Goal: Task Accomplishment & Management: Use online tool/utility

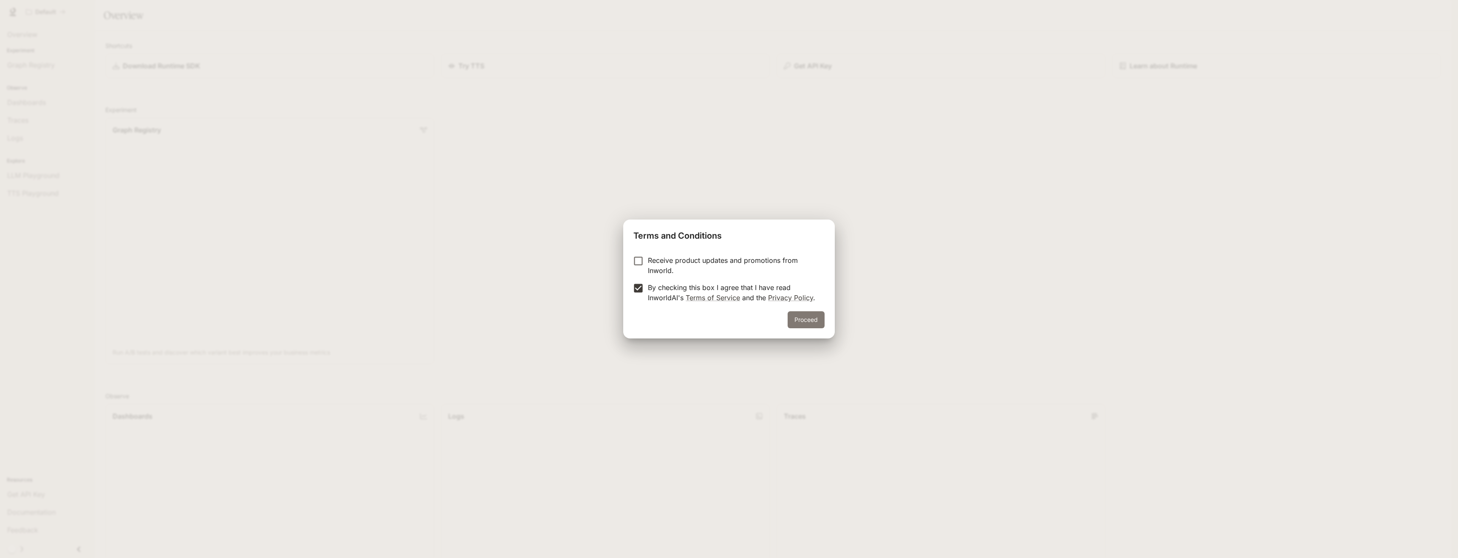
click at [805, 322] on button "Proceed" at bounding box center [806, 319] width 37 height 17
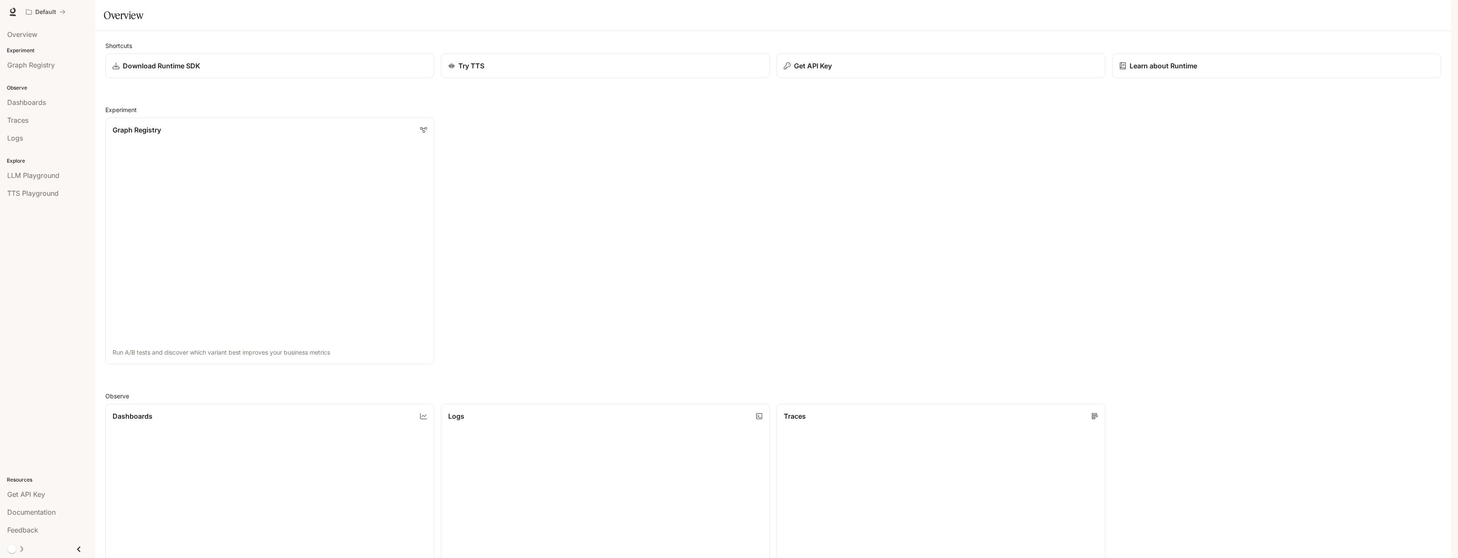
click at [1413, 7] on span "Documentation" at bounding box center [1400, 12] width 42 height 11
click at [588, 179] on div "Graph Registry Run A/B tests and discover which variant best improves your busi…" at bounding box center [770, 238] width 1343 height 254
click at [717, 71] on div "Try TTS" at bounding box center [605, 66] width 317 height 10
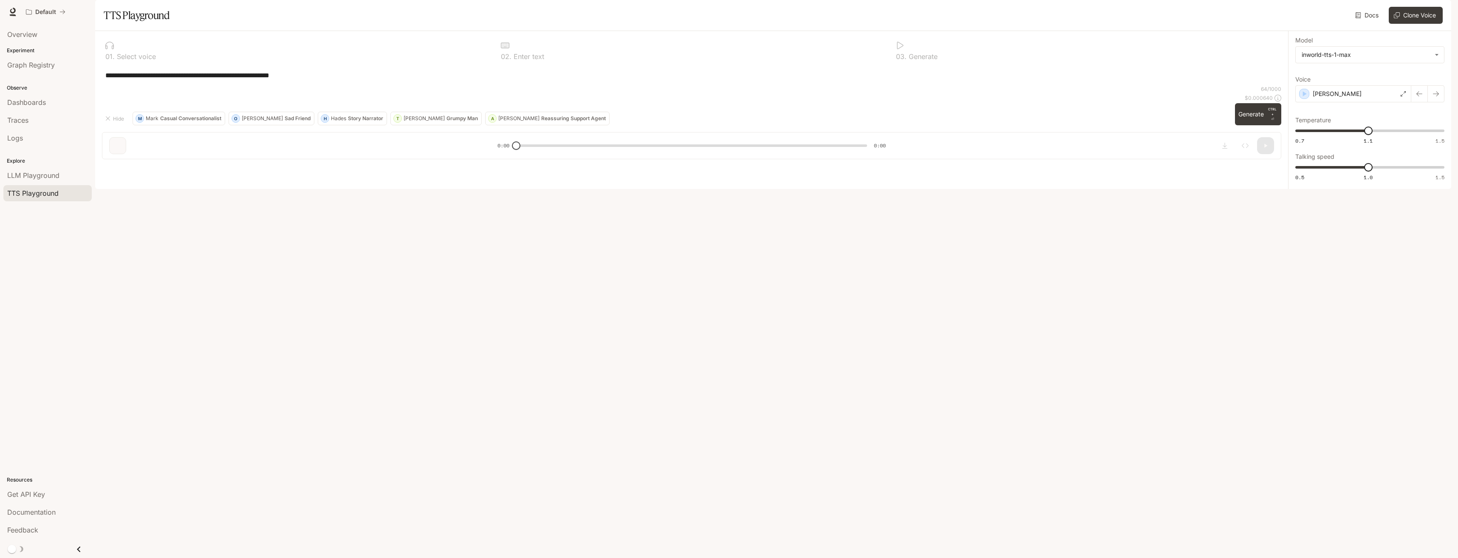
click at [228, 85] on div "**********" at bounding box center [692, 75] width 1180 height 20
click at [129, 60] on p "Select voice" at bounding box center [135, 56] width 41 height 7
click at [109, 50] on icon at bounding box center [109, 45] width 8 height 8
click at [111, 60] on p "0 1 ." at bounding box center [109, 56] width 9 height 7
click at [130, 60] on p "Select voice" at bounding box center [135, 56] width 41 height 7
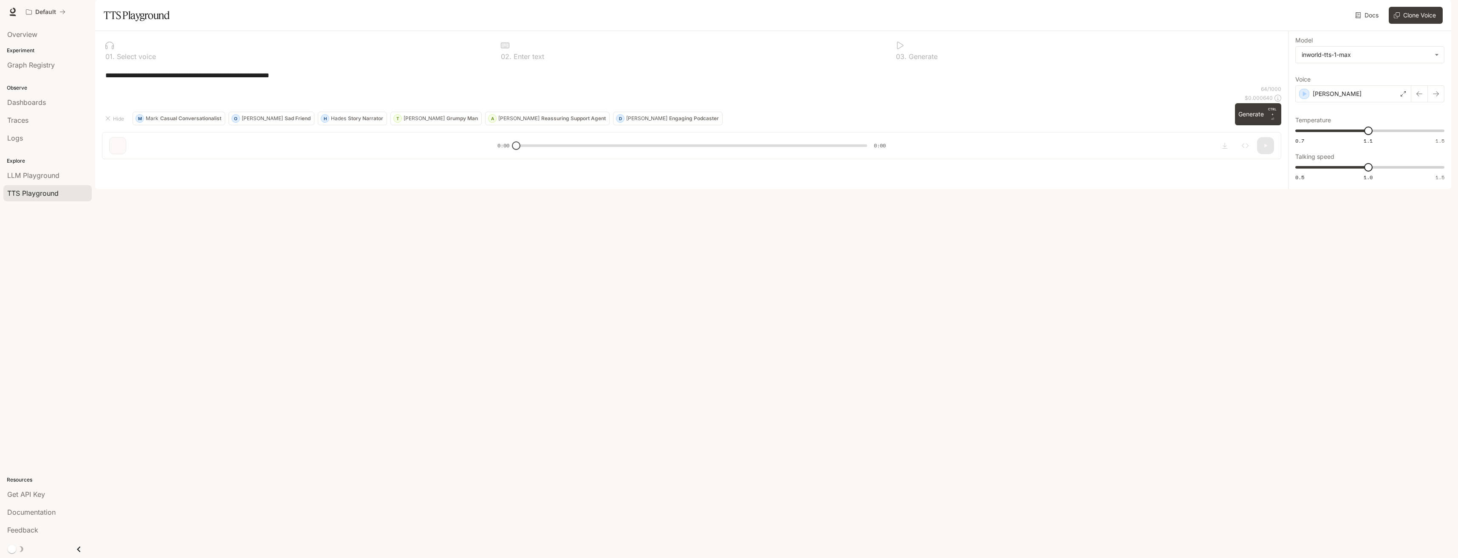
click at [115, 50] on div at bounding box center [296, 45] width 382 height 8
click at [500, 63] on div "0 2 . Enter text" at bounding box center [692, 50] width 389 height 25
click at [1303, 98] on icon "button" at bounding box center [1305, 94] width 8 height 8
click at [1433, 102] on button "button" at bounding box center [1436, 93] width 17 height 17
click at [1309, 102] on div "Diego" at bounding box center [1354, 93] width 116 height 17
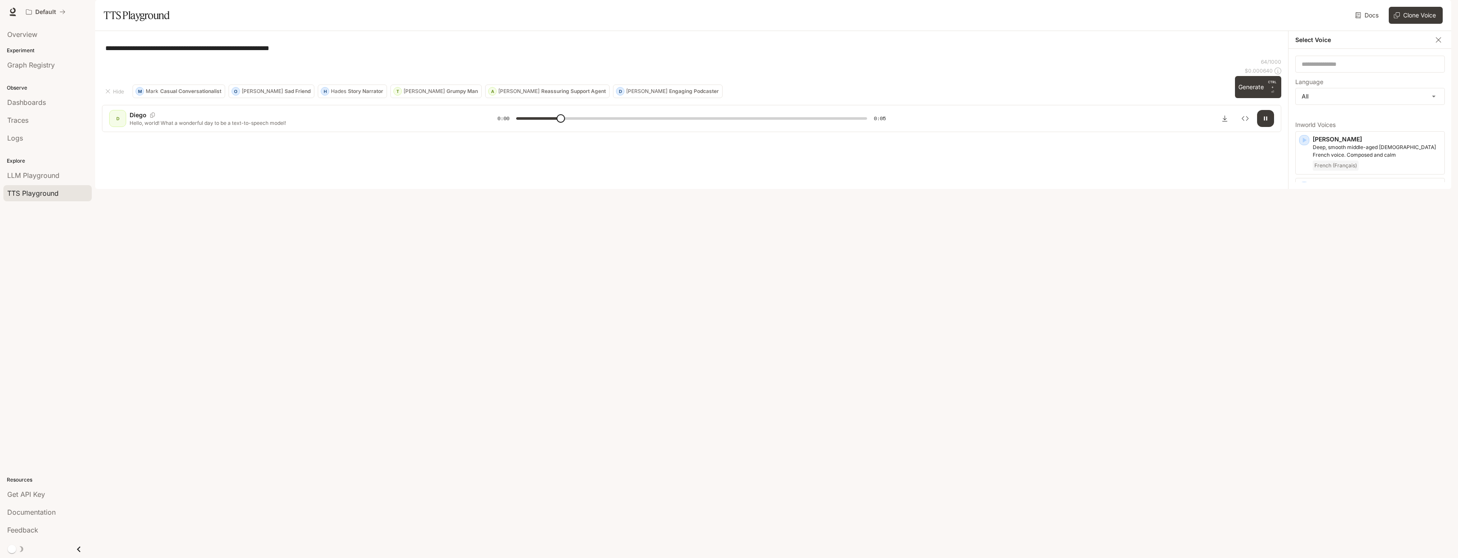
click at [1344, 77] on div "**********" at bounding box center [1370, 119] width 163 height 140
click at [1302, 277] on icon "button" at bounding box center [1304, 273] width 8 height 8
type input "*"
click at [1305, 275] on icon "button" at bounding box center [1305, 272] width 4 height 5
click at [1351, 68] on input "text" at bounding box center [1370, 64] width 149 height 8
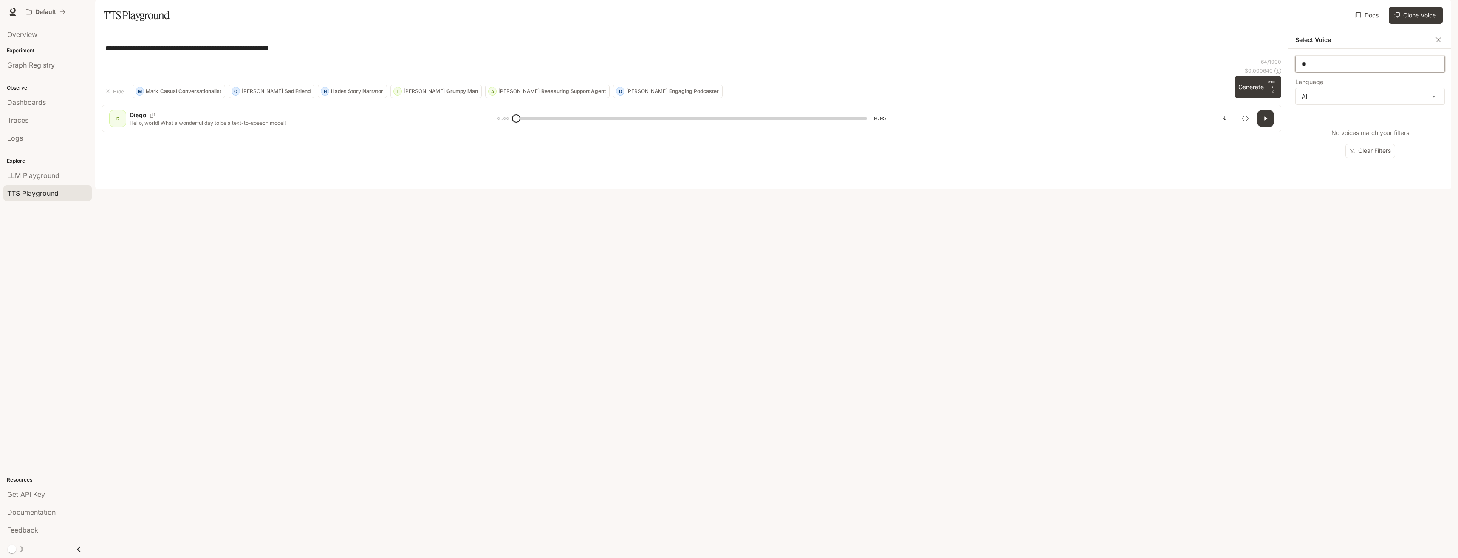
type input "*"
click at [1302, 144] on icon "button" at bounding box center [1304, 140] width 8 height 8
click at [1306, 191] on icon "button" at bounding box center [1304, 187] width 8 height 8
click at [1305, 238] on icon "button" at bounding box center [1304, 233] width 8 height 8
click at [1305, 410] on icon "button" at bounding box center [1304, 405] width 8 height 8
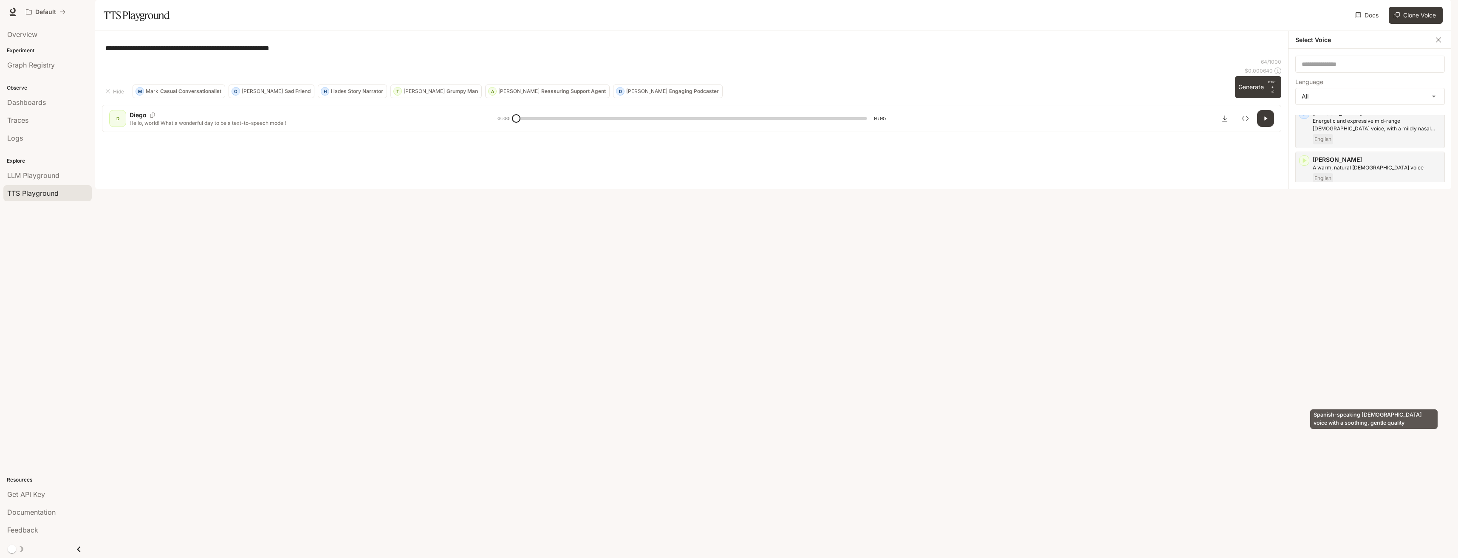
scroll to position [85, 0]
click at [1307, 418] on icon "button" at bounding box center [1304, 414] width 8 height 8
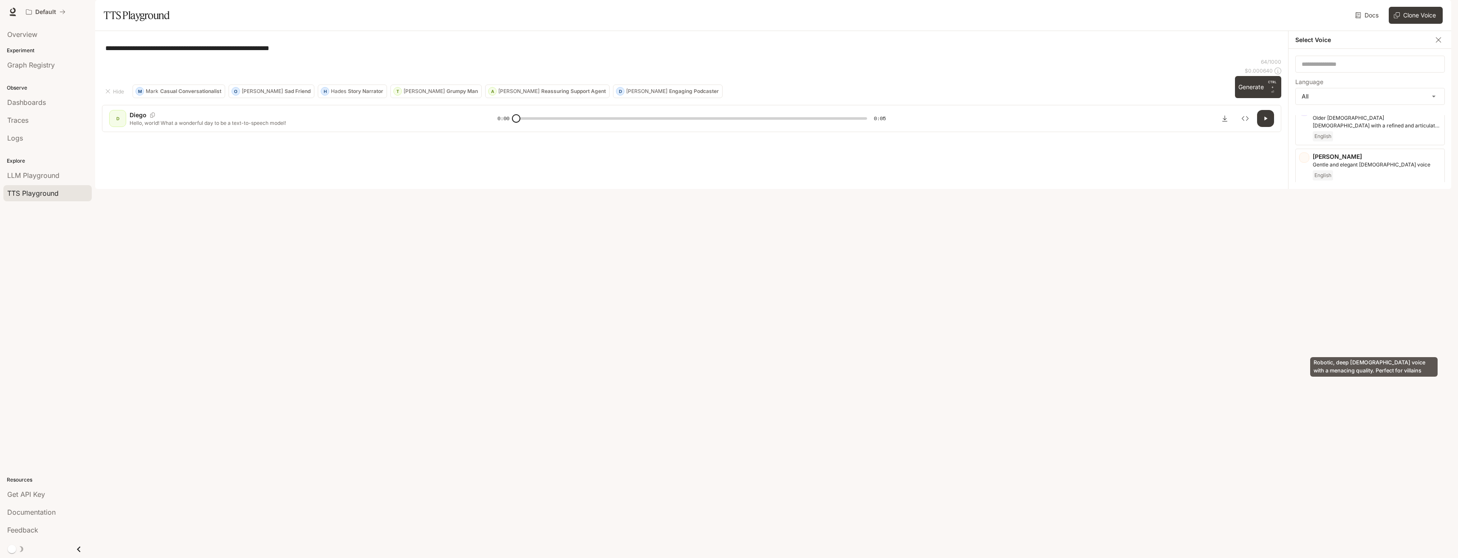
scroll to position [212, 0]
click at [1306, 337] on icon "button" at bounding box center [1304, 332] width 8 height 8
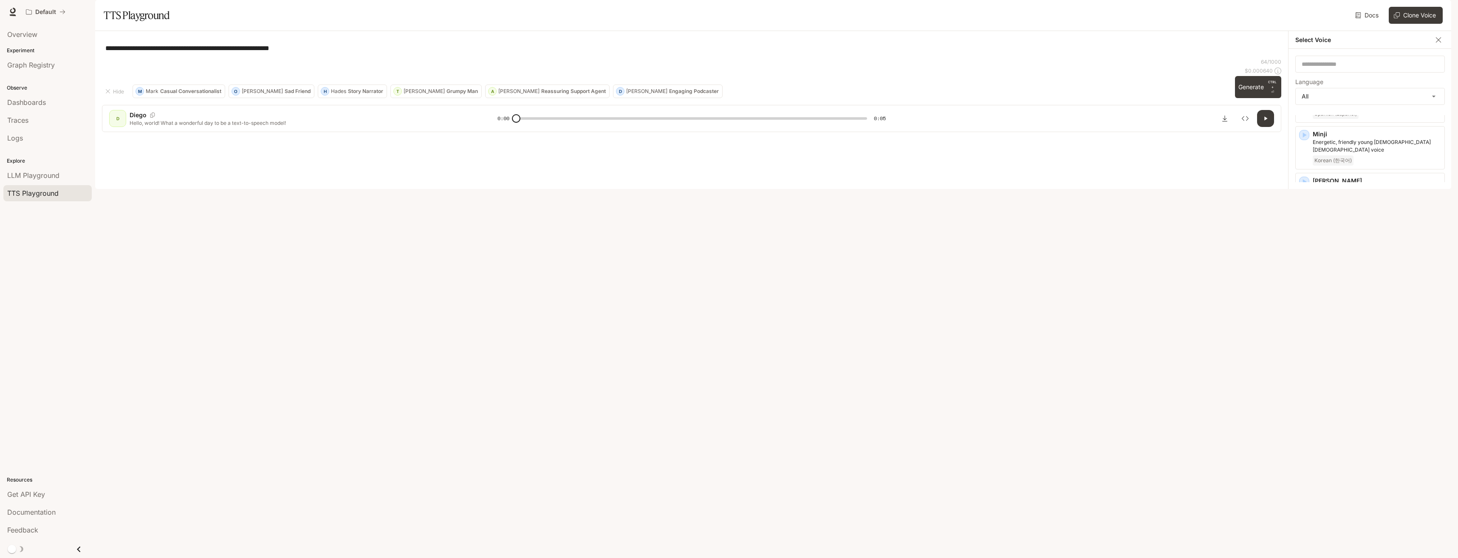
click at [1305, 365] on icon "button" at bounding box center [1304, 369] width 8 height 8
click at [1305, 375] on icon "button" at bounding box center [1305, 377] width 4 height 5
click at [1304, 430] on icon "button" at bounding box center [1305, 432] width 4 height 5
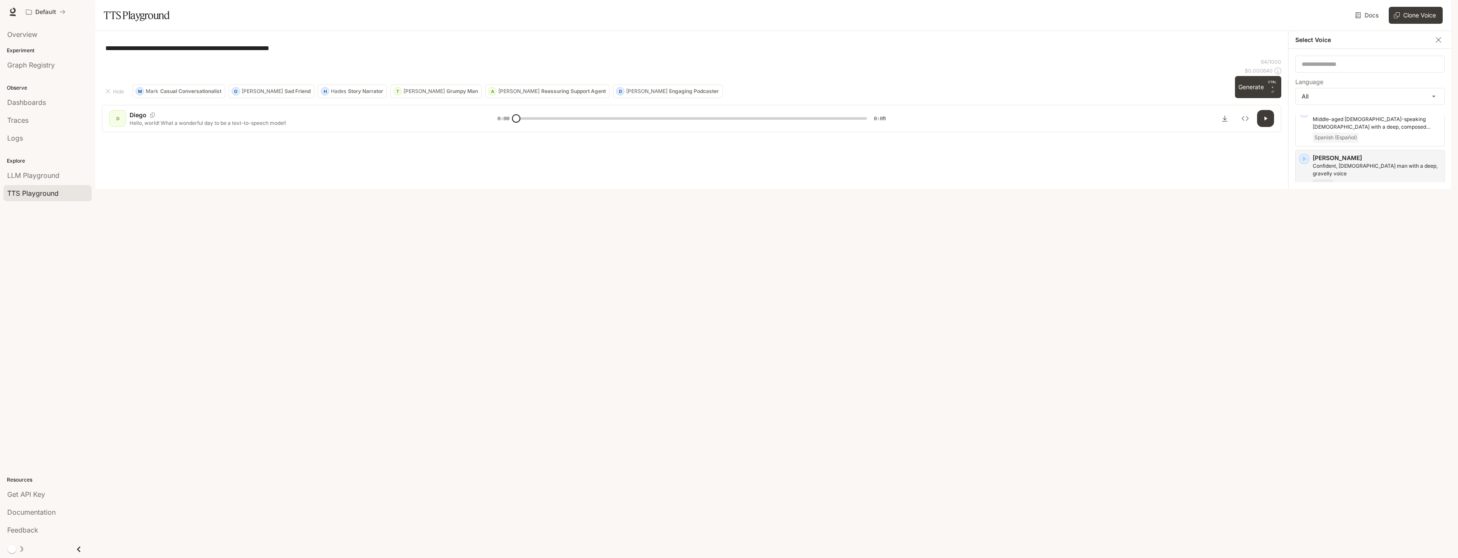
scroll to position [1487, 0]
click at [1438, 24] on button "Clone Voice" at bounding box center [1416, 15] width 54 height 17
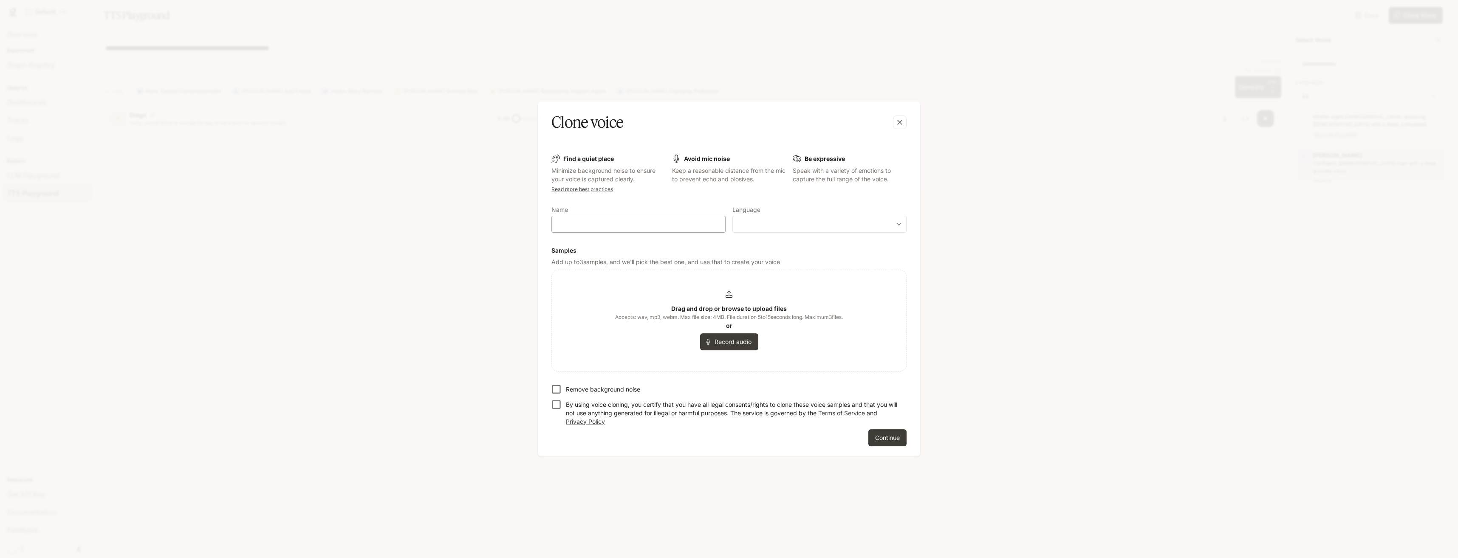
click at [689, 217] on div "​" at bounding box center [639, 224] width 174 height 17
click at [794, 227] on body "**********" at bounding box center [729, 279] width 1458 height 558
click at [711, 342] on div at bounding box center [729, 279] width 1458 height 558
click at [723, 342] on button "Record audio" at bounding box center [729, 342] width 58 height 17
click at [731, 335] on span "Start New Recording" at bounding box center [735, 337] width 64 height 9
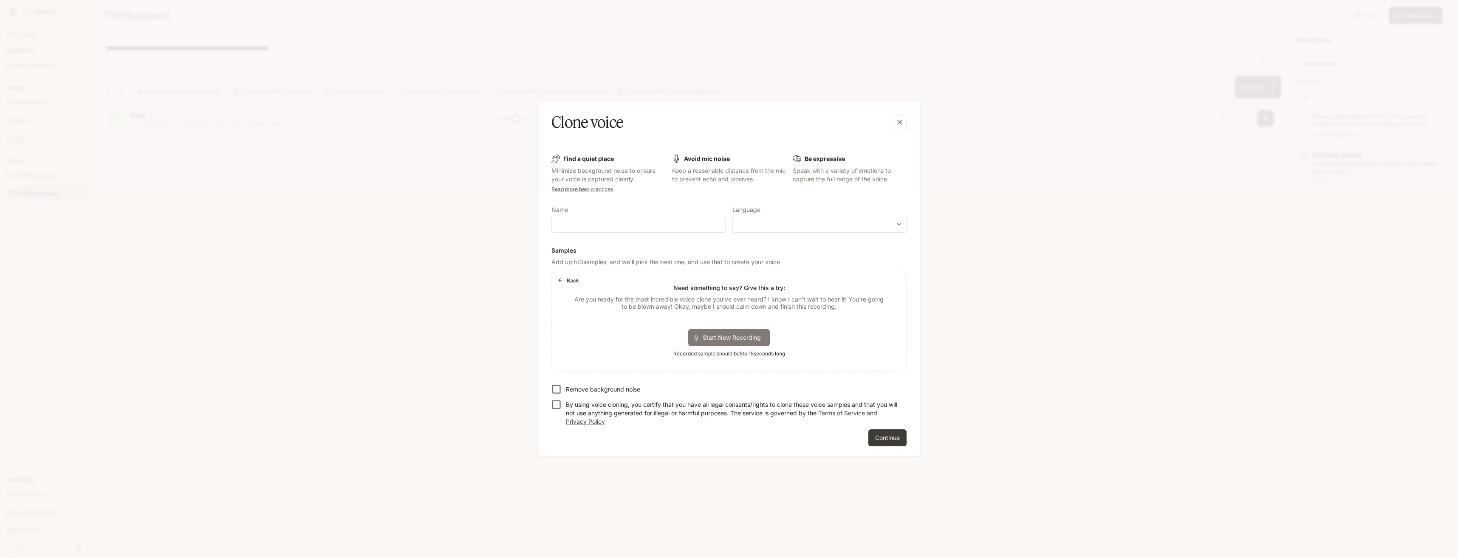
click at [742, 336] on span "Start New Recording" at bounding box center [735, 337] width 64 height 9
click at [891, 435] on button "Continue" at bounding box center [888, 438] width 38 height 17
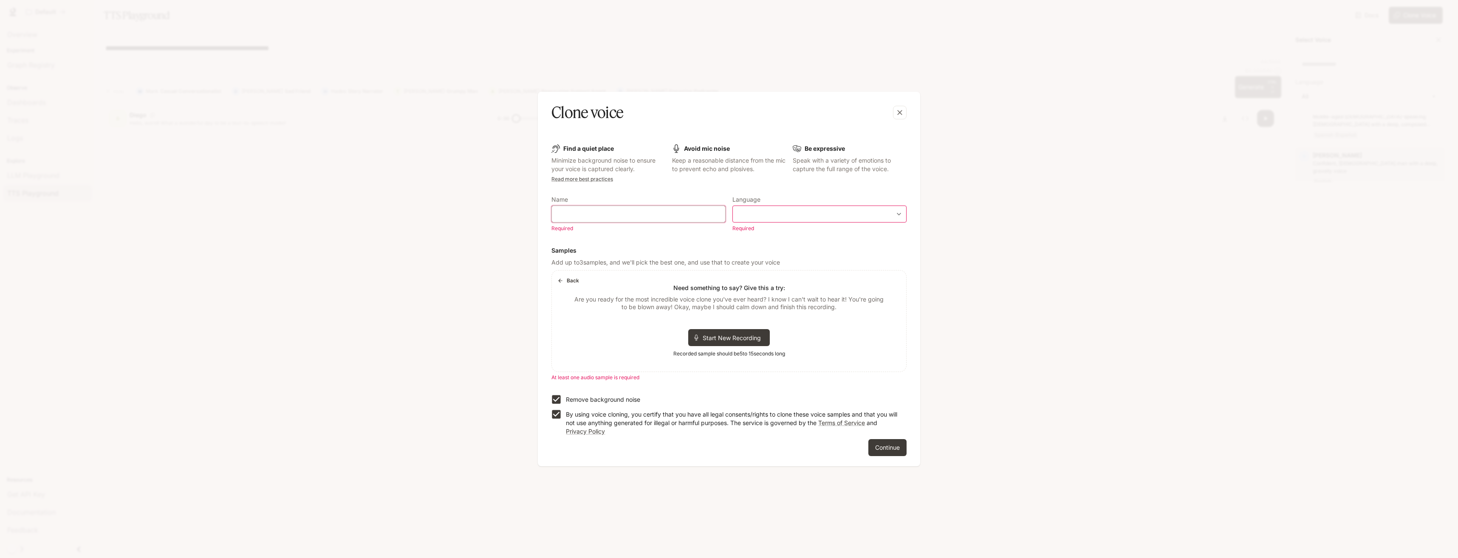
click at [615, 218] on input "text" at bounding box center [638, 214] width 173 height 8
type input "****"
click at [755, 208] on div "​ ​" at bounding box center [820, 214] width 174 height 17
click at [755, 213] on body "**********" at bounding box center [729, 279] width 1458 height 558
click at [757, 229] on li "English" at bounding box center [819, 234] width 169 height 14
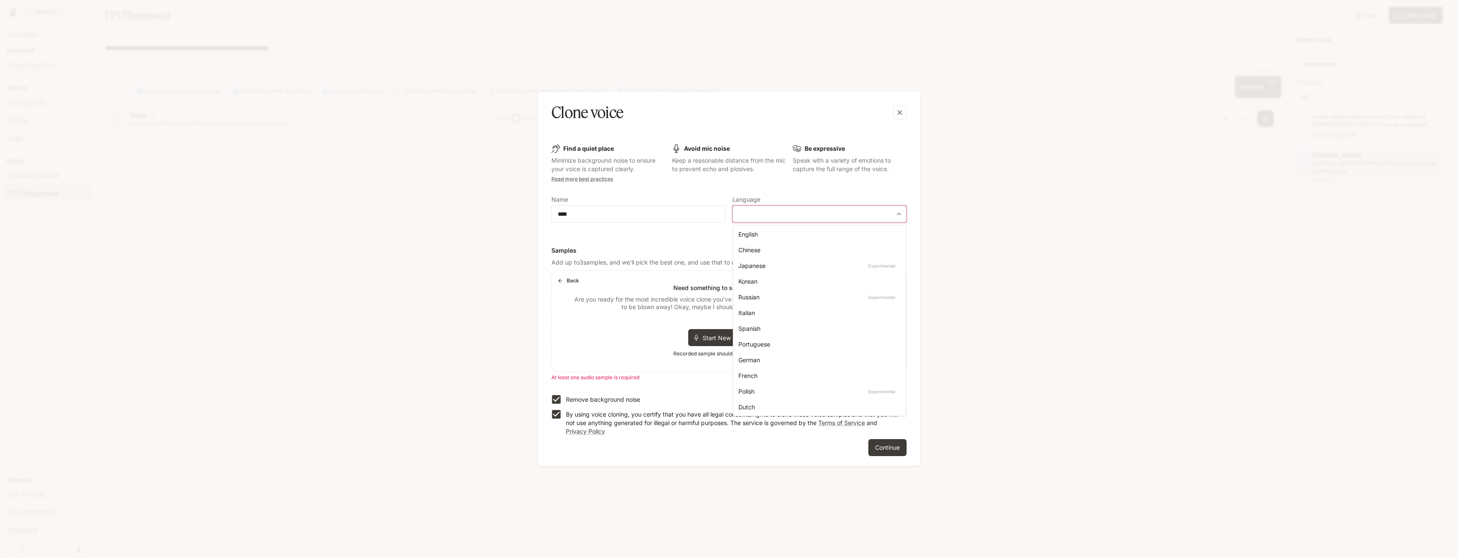
type input "*****"
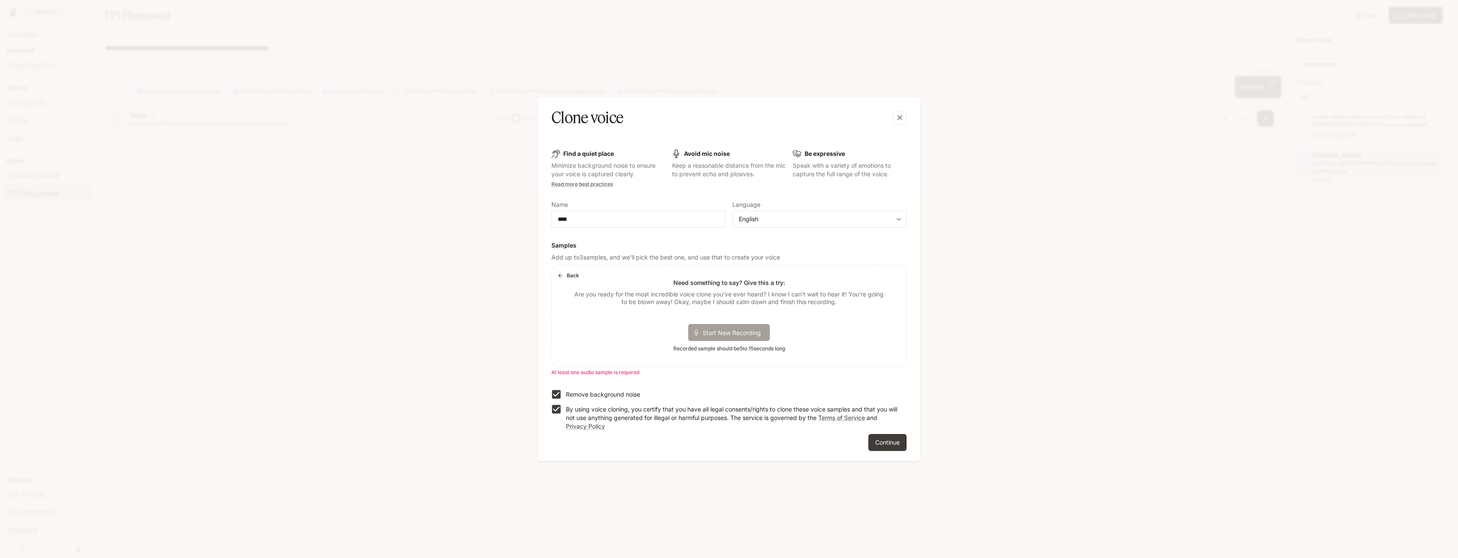
click at [711, 329] on span "Start New Recording" at bounding box center [735, 332] width 64 height 9
click at [724, 334] on span "Start New Recording" at bounding box center [735, 332] width 64 height 9
click at [725, 334] on span "Start New Recording" at bounding box center [735, 332] width 64 height 9
click at [882, 442] on button "Continue" at bounding box center [888, 442] width 38 height 17
click at [739, 331] on span "Start New Recording" at bounding box center [735, 332] width 64 height 9
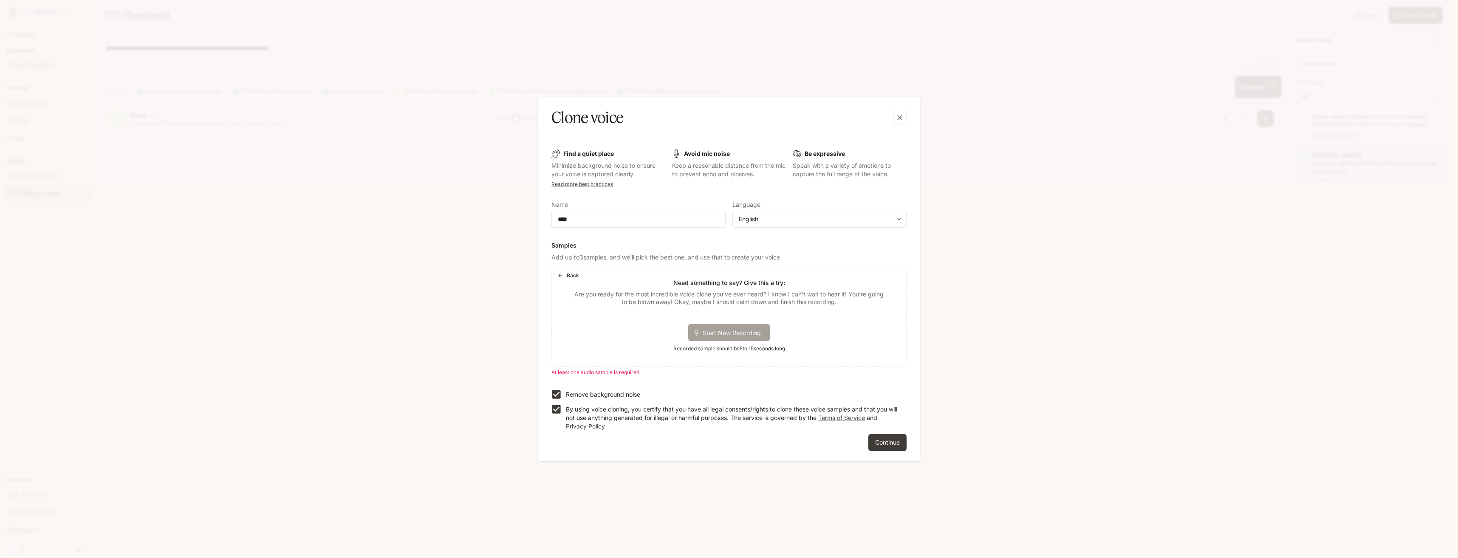
click at [732, 329] on span "Start New Recording" at bounding box center [735, 332] width 64 height 9
click at [736, 352] on div "Back Need something to say? Give this a try: Are you ready for the most incredi…" at bounding box center [729, 316] width 354 height 101
drag, startPoint x: 736, startPoint y: 352, endPoint x: 826, endPoint y: 328, distance: 92.8
click at [826, 328] on div "Back Need something to say? Give this a try: Are you ready for the most incredi…" at bounding box center [729, 316] width 354 height 101
drag, startPoint x: 793, startPoint y: 276, endPoint x: 787, endPoint y: 285, distance: 11.2
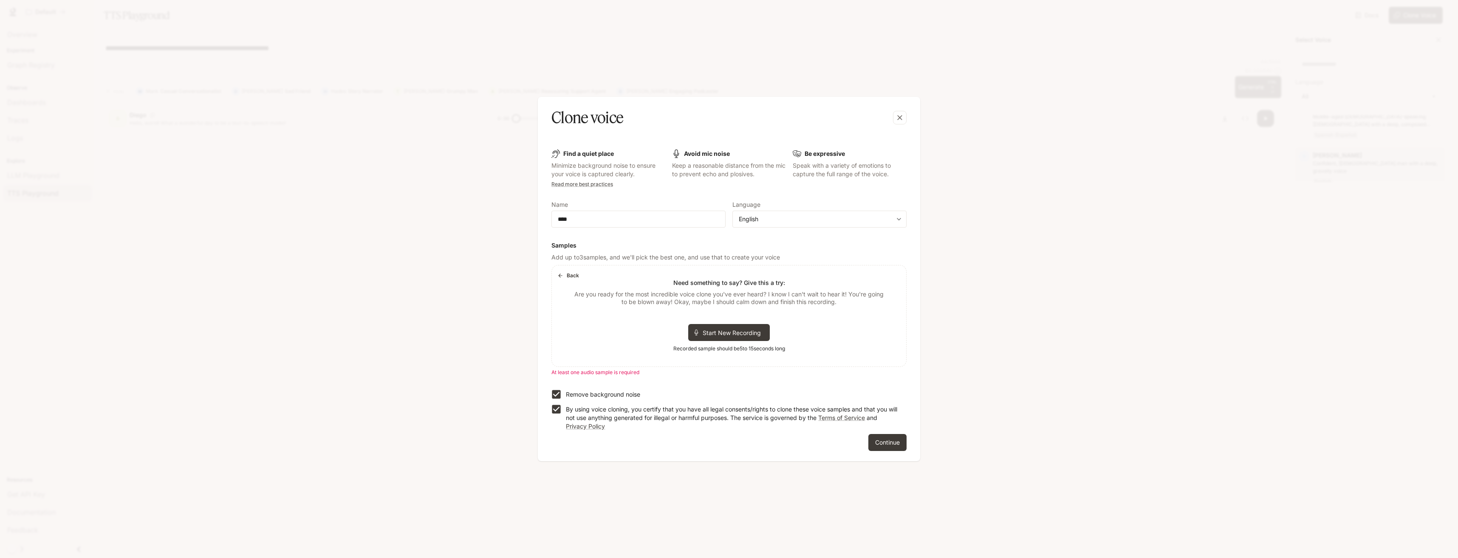
click at [793, 279] on div "Back Need something to say? Give this a try: Are you ready for the most incredi…" at bounding box center [729, 316] width 354 height 101
click at [808, 273] on div "Back Need something to say? Give this a try: Are you ready for the most incredi…" at bounding box center [729, 316] width 354 height 101
click at [706, 332] on span "Start New Recording" at bounding box center [735, 332] width 64 height 9
click at [597, 153] on b "Find a quiet place" at bounding box center [588, 153] width 51 height 7
click at [569, 274] on button "Back" at bounding box center [568, 276] width 27 height 14
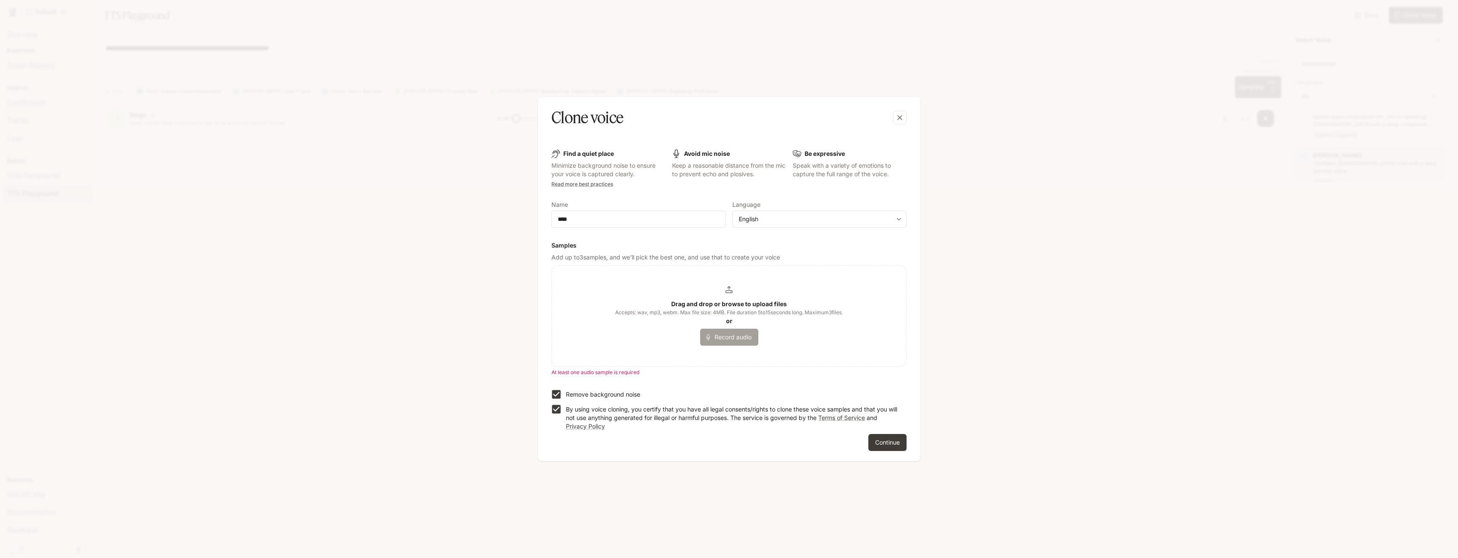
click at [716, 340] on button "Record audio" at bounding box center [729, 337] width 58 height 17
click at [714, 337] on div "Start New Recording" at bounding box center [729, 332] width 82 height 17
click at [565, 275] on button "Back" at bounding box center [568, 276] width 27 height 14
click at [738, 343] on button "Record audio" at bounding box center [729, 337] width 58 height 17
drag, startPoint x: 705, startPoint y: 331, endPoint x: 711, endPoint y: 320, distance: 12.0
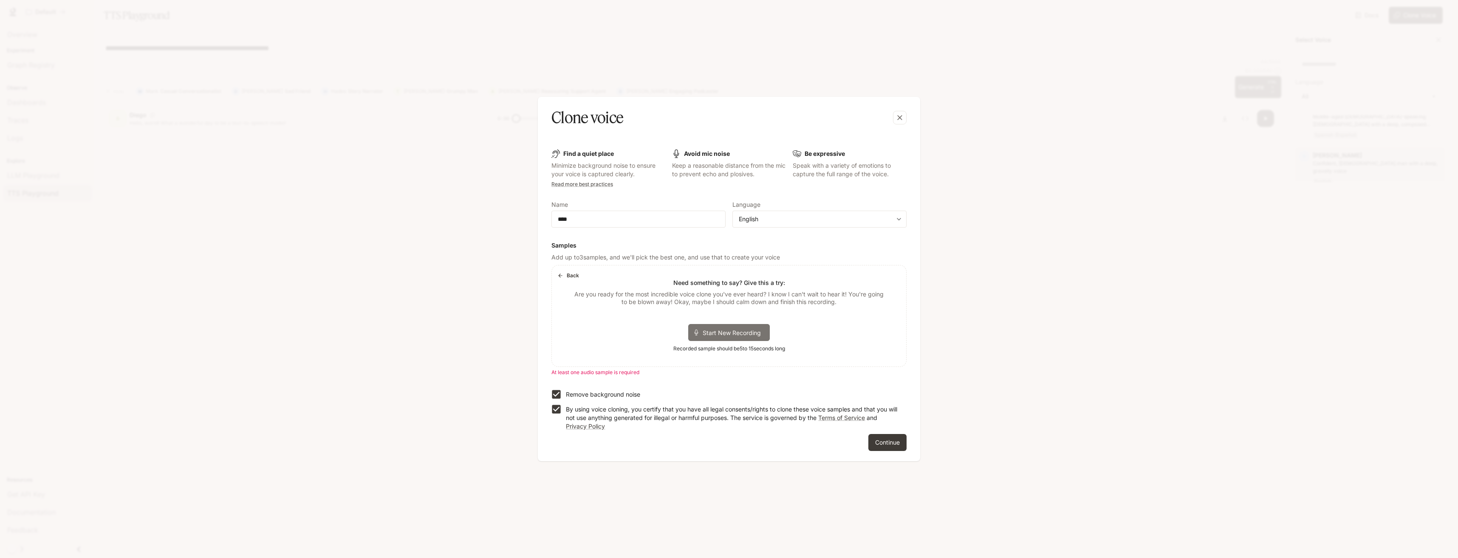
click at [712, 321] on div "Back Need something to say? Give this a try: Are you ready for the most incredi…" at bounding box center [729, 316] width 354 height 101
click at [711, 328] on span "Start New Recording" at bounding box center [735, 332] width 64 height 9
click at [712, 328] on span "Start New Recording" at bounding box center [735, 332] width 64 height 9
click at [879, 439] on button "Continue" at bounding box center [888, 442] width 38 height 17
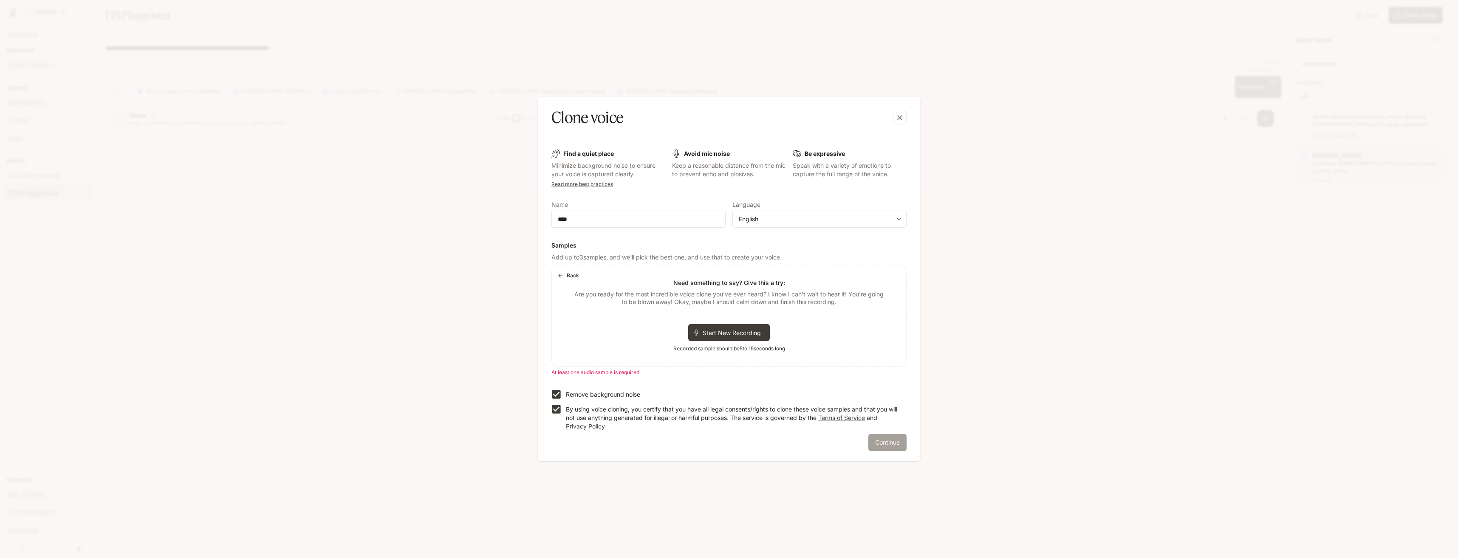
click at [879, 437] on button "Continue" at bounding box center [888, 442] width 38 height 17
click at [880, 436] on button "Continue" at bounding box center [888, 442] width 38 height 17
click at [882, 439] on button "Continue" at bounding box center [888, 442] width 38 height 17
click at [883, 439] on button "Continue" at bounding box center [888, 442] width 38 height 17
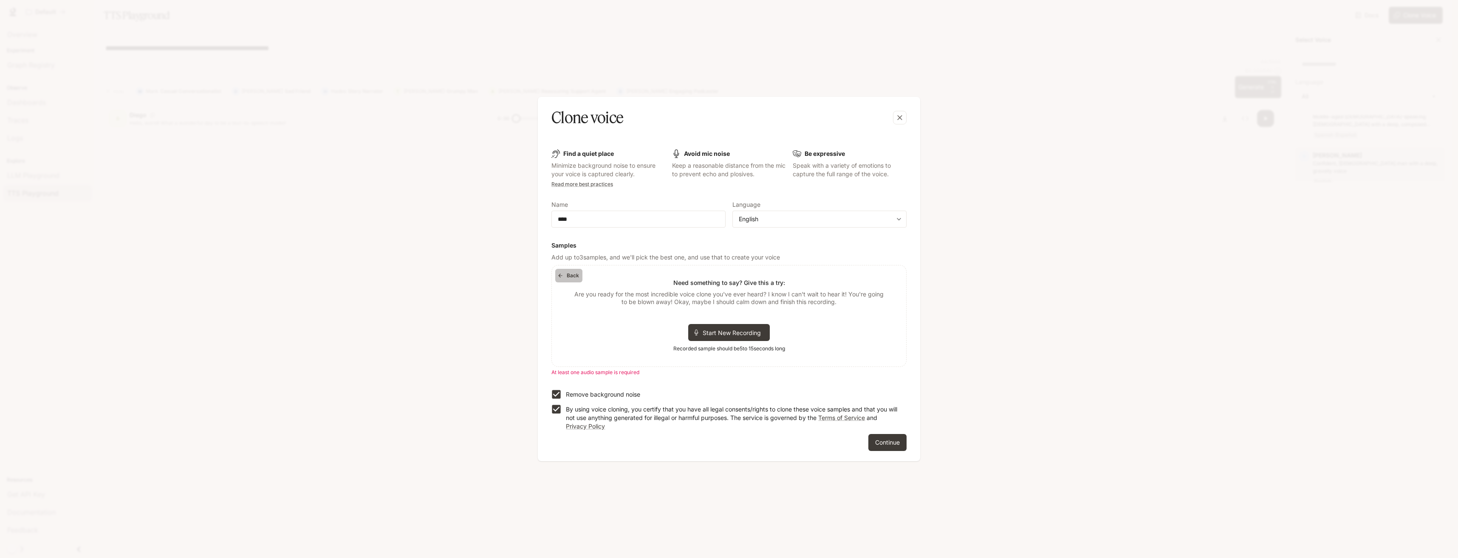
click at [567, 275] on button "Back" at bounding box center [568, 276] width 27 height 14
click at [730, 341] on button "Record audio" at bounding box center [729, 337] width 58 height 17
click at [568, 277] on button "Back" at bounding box center [568, 276] width 27 height 14
click at [712, 303] on b "Drag and drop or browse to upload files" at bounding box center [729, 303] width 116 height 7
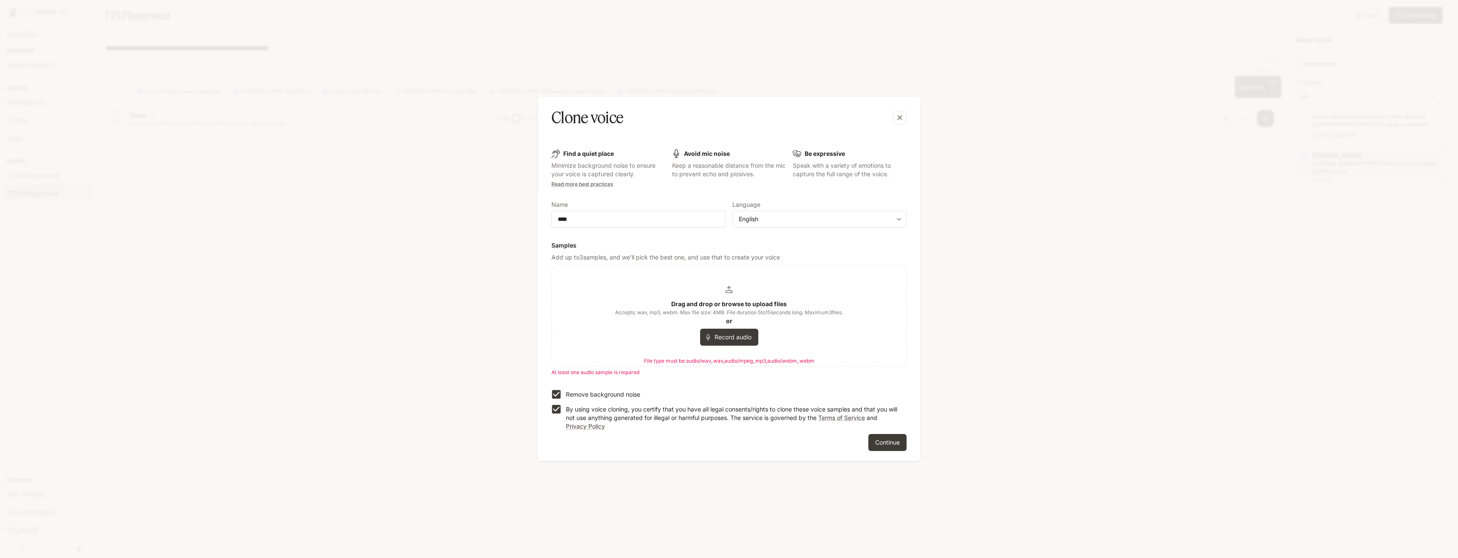
click at [725, 302] on b "Drag and drop or browse to upload files" at bounding box center [729, 303] width 116 height 7
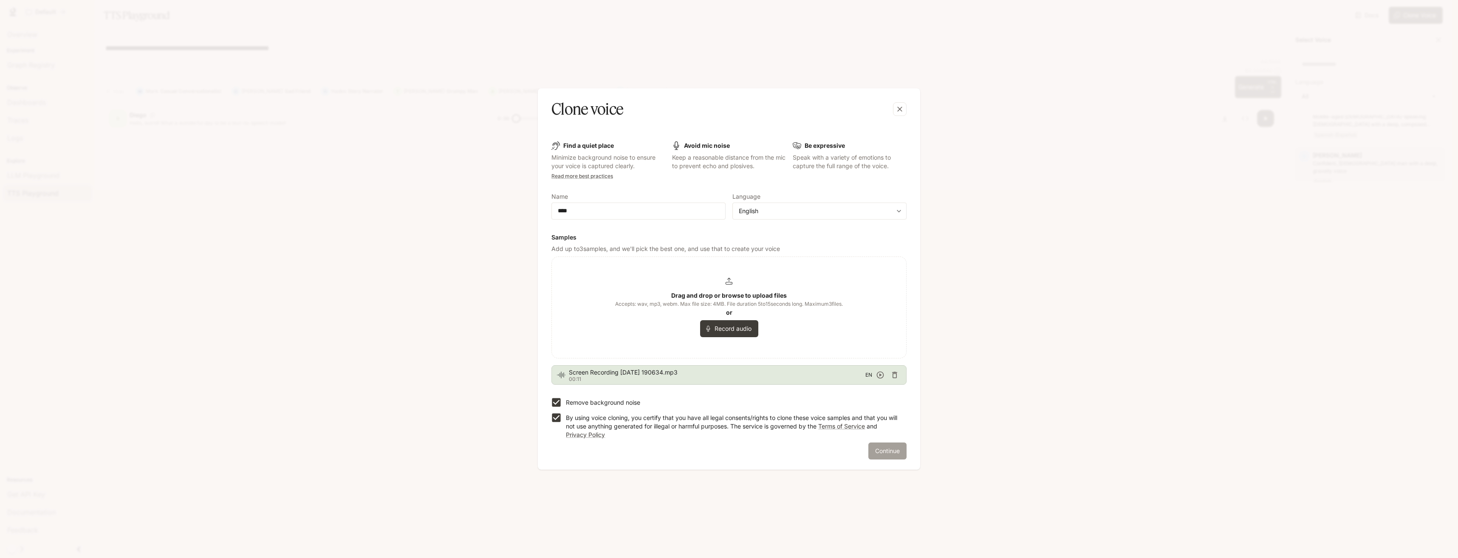
click at [887, 449] on button "Continue" at bounding box center [888, 451] width 38 height 17
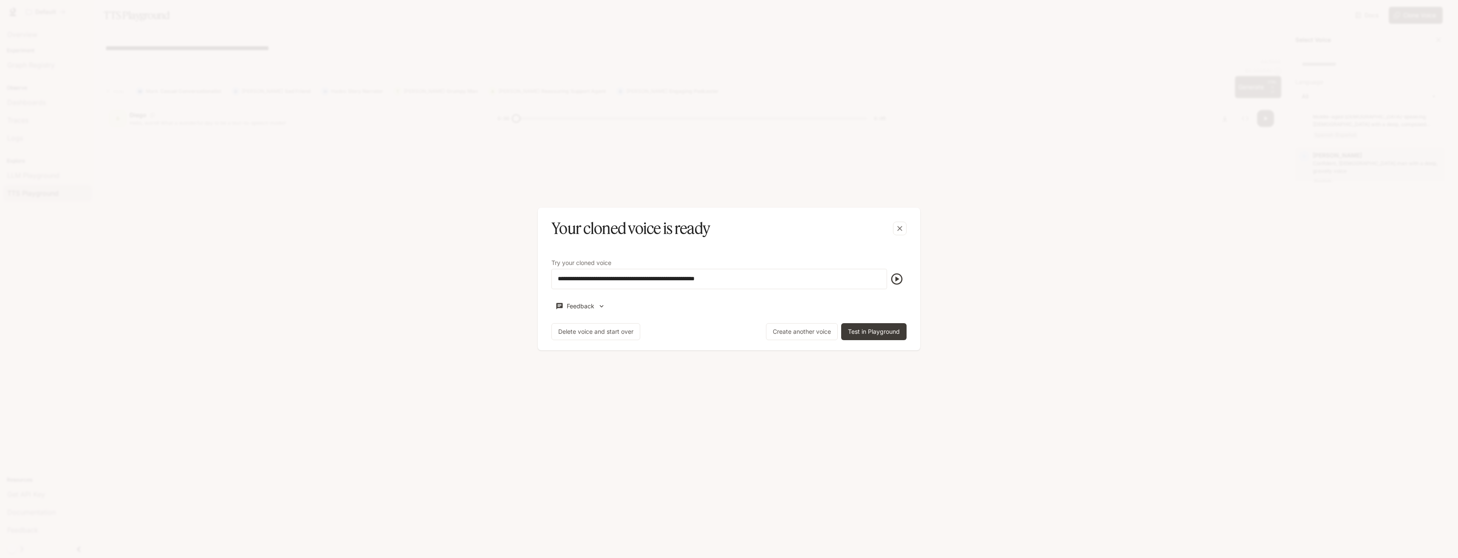
scroll to position [1525, 0]
click at [900, 280] on icon "button" at bounding box center [897, 279] width 14 height 14
click at [787, 282] on input "**********" at bounding box center [719, 279] width 335 height 8
click at [781, 261] on label "Try your cloned voice" at bounding box center [729, 264] width 355 height 8
drag, startPoint x: 783, startPoint y: 253, endPoint x: 764, endPoint y: 261, distance: 20.2
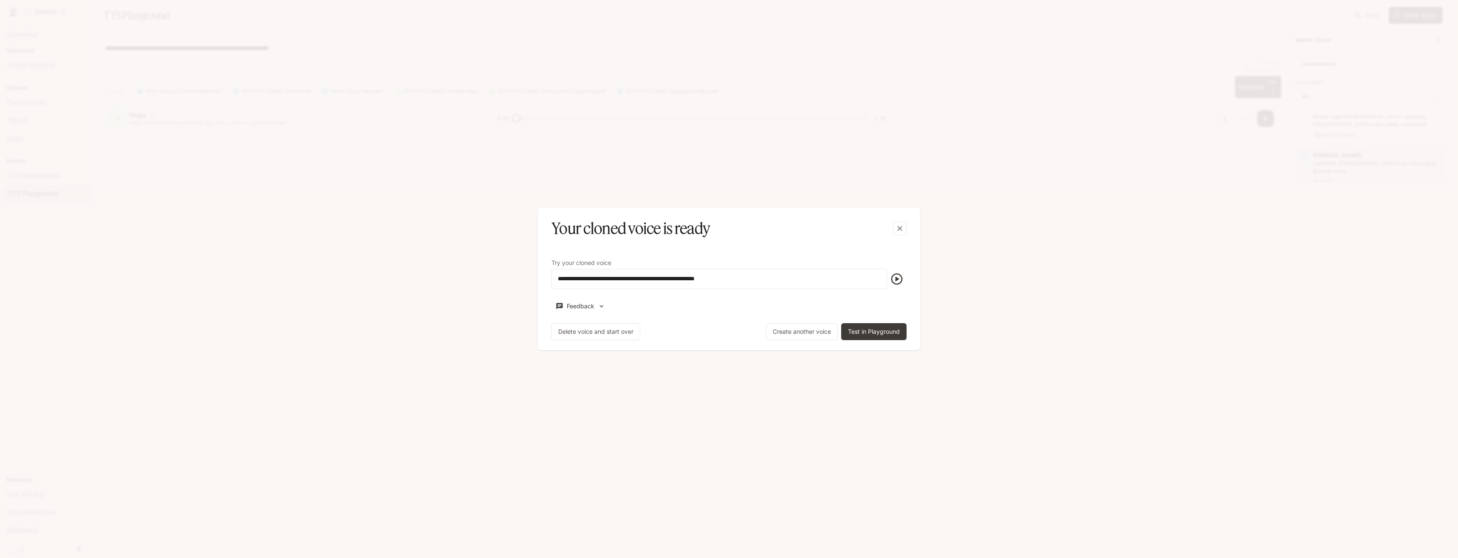
click at [783, 254] on div "**********" at bounding box center [729, 295] width 382 height 112
click at [599, 261] on p "Try your cloned voice" at bounding box center [582, 263] width 60 height 6
click at [612, 264] on p "Try your cloned voice" at bounding box center [582, 263] width 60 height 6
drag, startPoint x: 612, startPoint y: 264, endPoint x: 618, endPoint y: 263, distance: 6.4
click at [618, 263] on label "Try your cloned voice" at bounding box center [729, 264] width 355 height 8
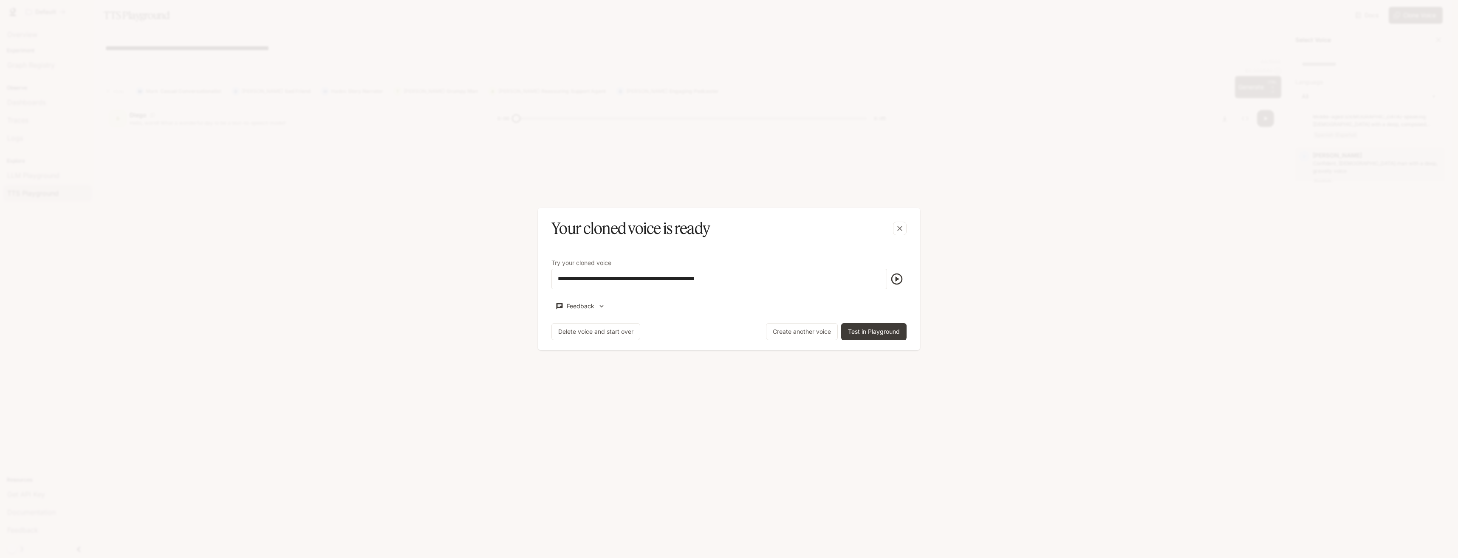
click at [623, 262] on label "Try your cloned voice" at bounding box center [729, 264] width 355 height 8
click at [609, 278] on input "**********" at bounding box center [719, 279] width 335 height 8
drag, startPoint x: 633, startPoint y: 235, endPoint x: 487, endPoint y: 247, distance: 146.2
click at [487, 247] on div "**********" at bounding box center [729, 279] width 1458 height 558
type input "**********"
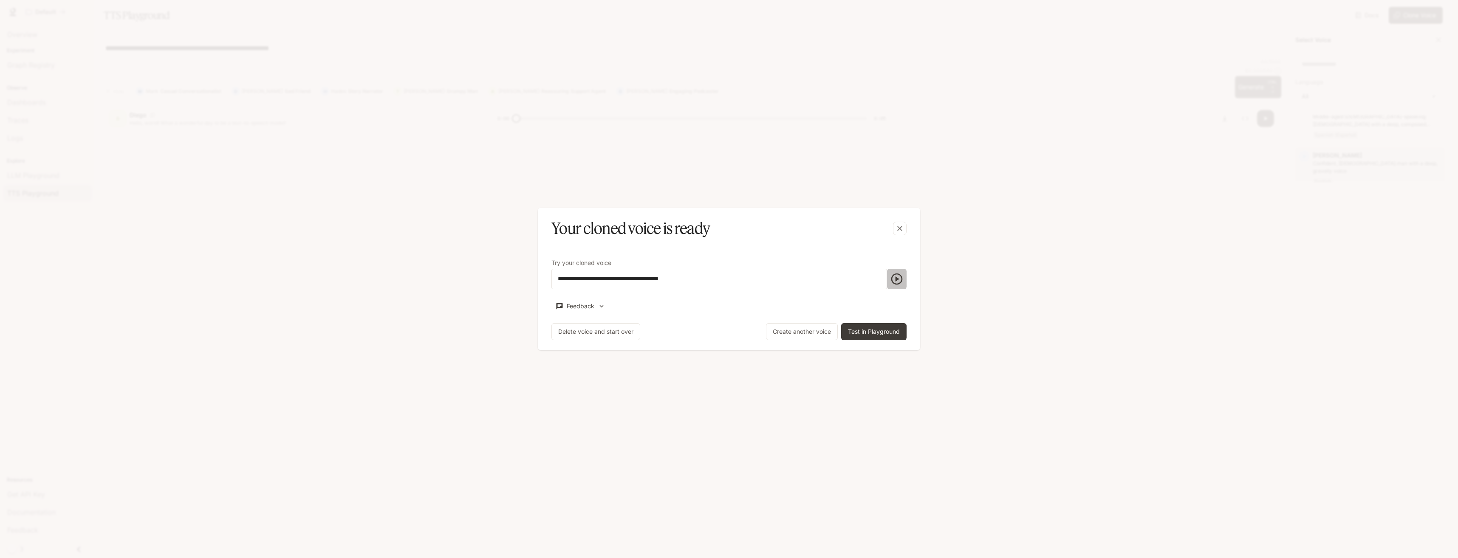
click at [897, 280] on icon "button" at bounding box center [897, 279] width 11 height 11
click at [879, 336] on button "Test in Playground" at bounding box center [873, 331] width 65 height 17
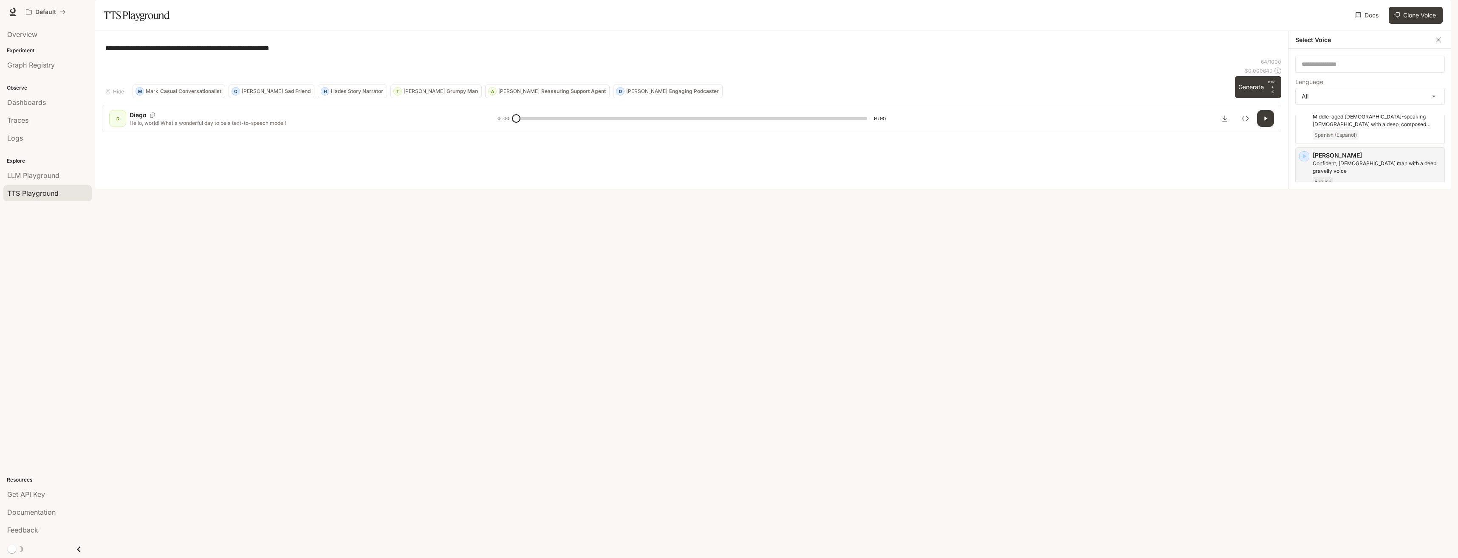
click at [327, 53] on textarea "**********" at bounding box center [691, 48] width 1173 height 10
click at [1266, 122] on icon "button" at bounding box center [1266, 118] width 7 height 7
click at [1307, 138] on icon "button" at bounding box center [1304, 133] width 8 height 8
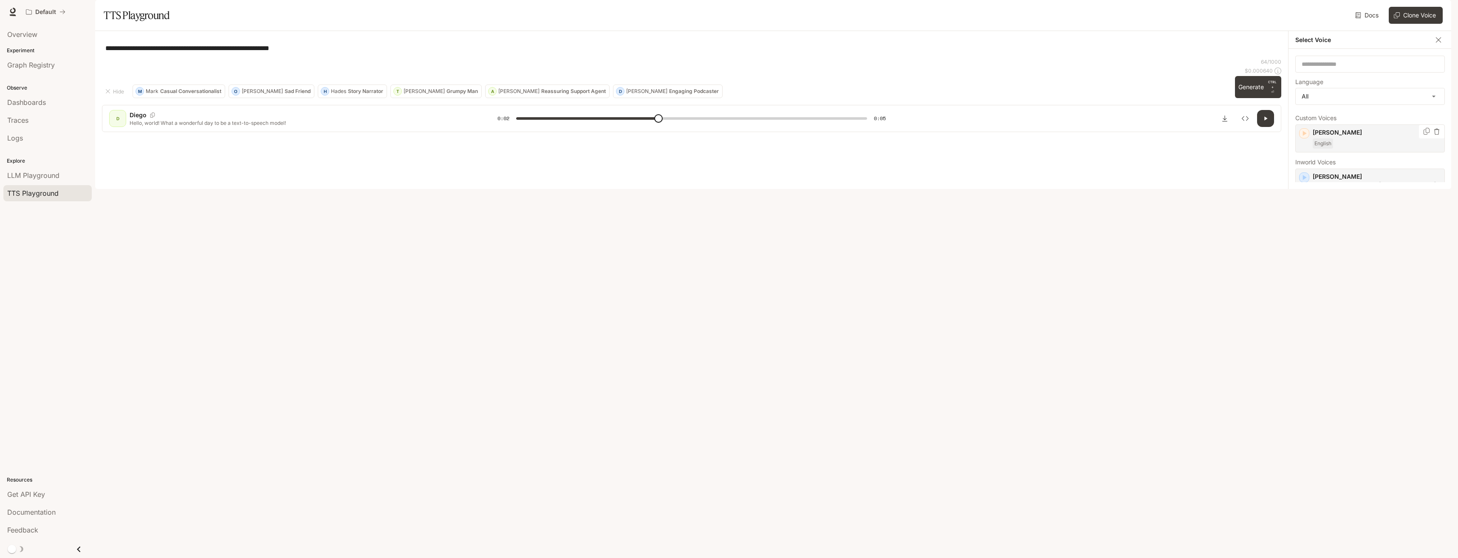
click at [1375, 149] on div "[PERSON_NAME] English" at bounding box center [1377, 138] width 128 height 20
click at [1308, 98] on icon "button" at bounding box center [1305, 94] width 8 height 8
click at [1256, 98] on button "Generate CTRL + ⏎" at bounding box center [1258, 87] width 46 height 22
type input "*"
click at [1408, 24] on button "Clone Voice" at bounding box center [1416, 15] width 54 height 17
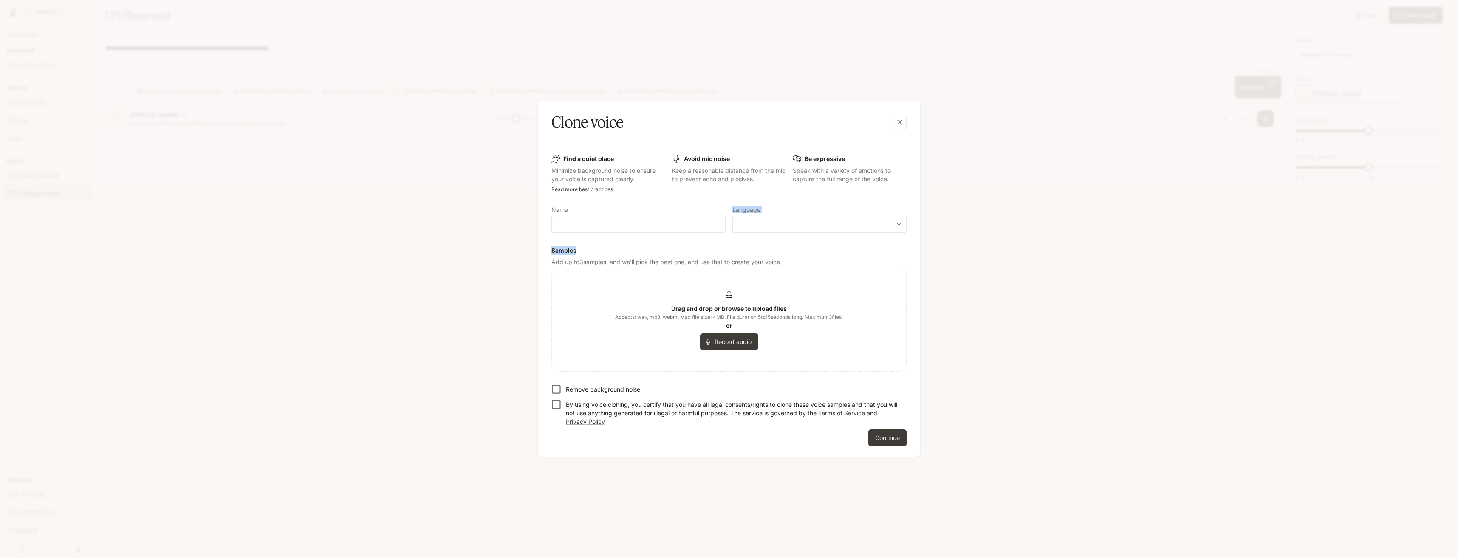
click at [655, 237] on form "Find a quiet place Minimize background noise to ensure your voice is captured c…" at bounding box center [729, 301] width 355 height 292
drag, startPoint x: 655, startPoint y: 237, endPoint x: 576, endPoint y: 228, distance: 79.1
click at [572, 221] on div "Name ​" at bounding box center [639, 219] width 174 height 25
drag, startPoint x: 577, startPoint y: 228, endPoint x: 586, endPoint y: 225, distance: 9.4
click at [585, 226] on input "text" at bounding box center [638, 224] width 173 height 8
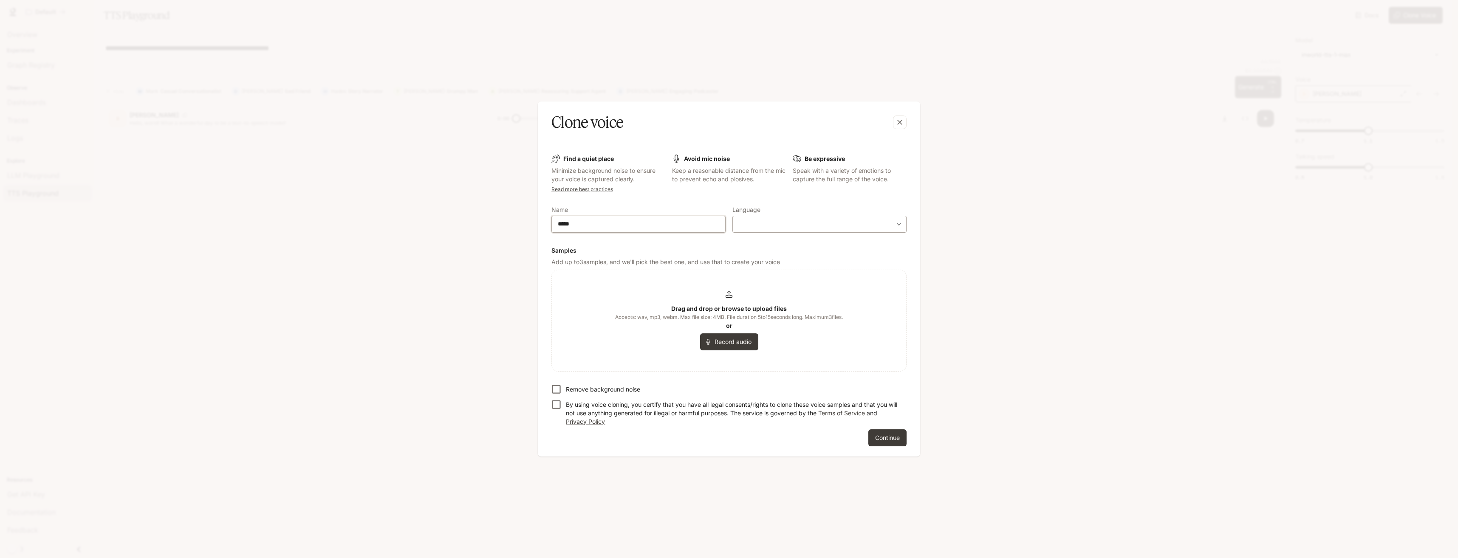
type input "*****"
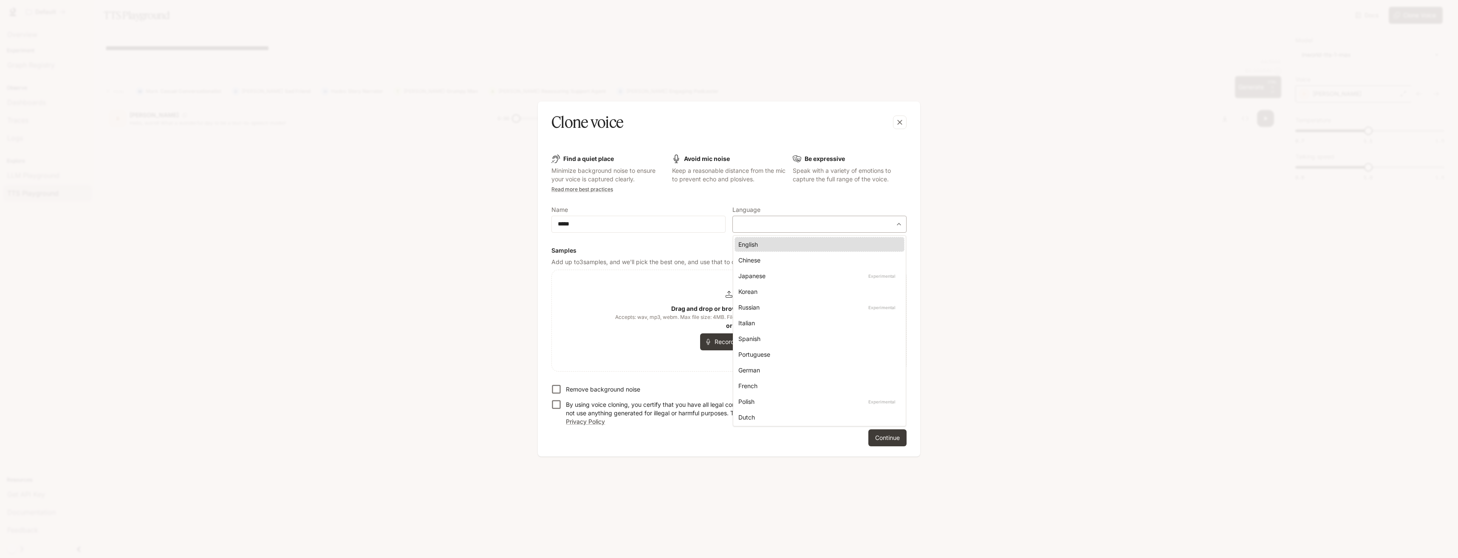
click at [761, 225] on body "**********" at bounding box center [729, 279] width 1458 height 558
click at [760, 248] on div "English" at bounding box center [818, 244] width 159 height 9
type input "*****"
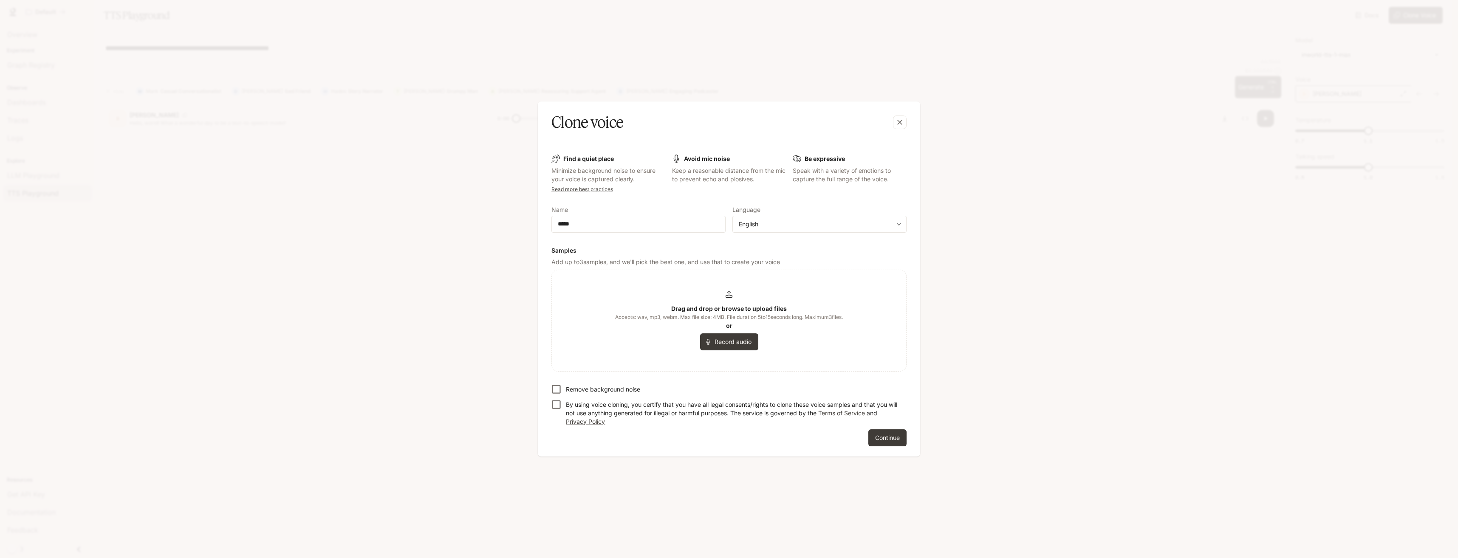
click at [725, 306] on b "Drag and drop or browse to upload files" at bounding box center [729, 308] width 116 height 7
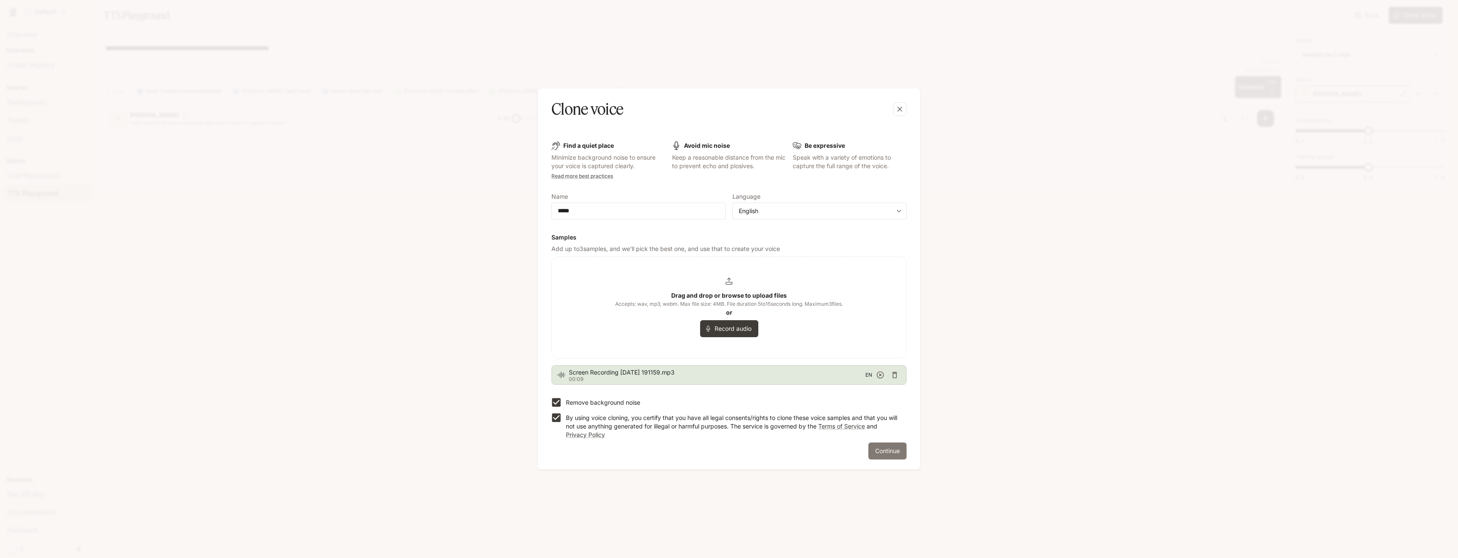
click at [894, 450] on button "Continue" at bounding box center [888, 451] width 38 height 17
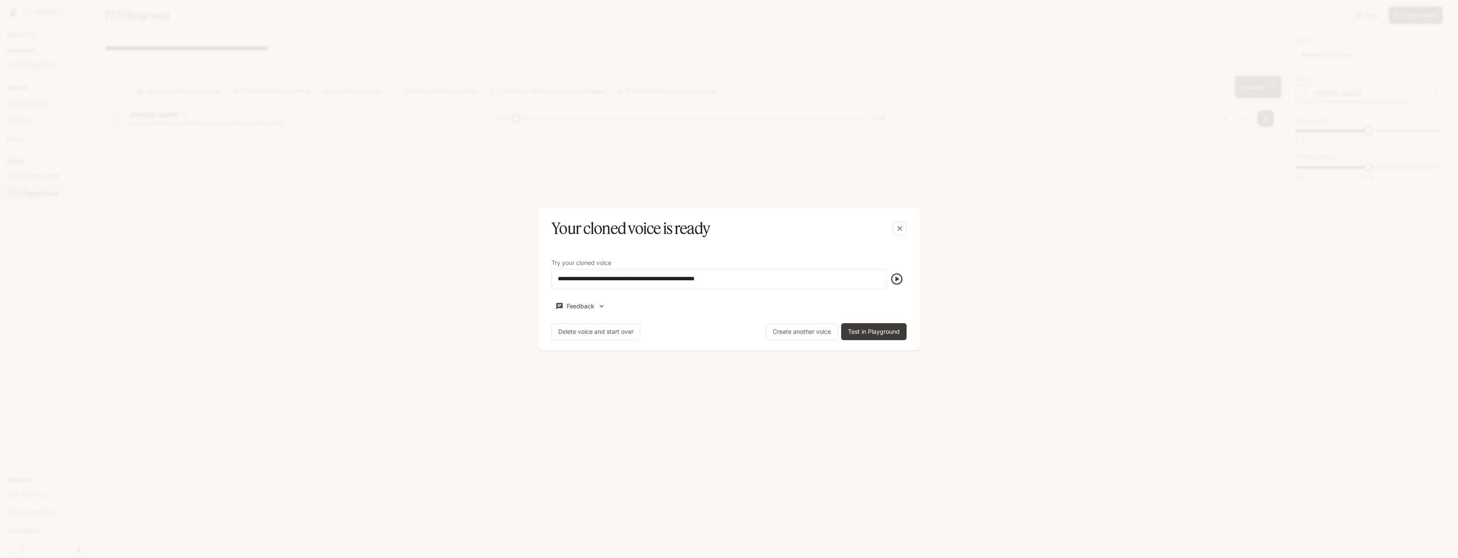
click at [903, 283] on icon "button" at bounding box center [897, 279] width 14 height 14
click at [881, 334] on button "Test in Playground" at bounding box center [873, 331] width 65 height 17
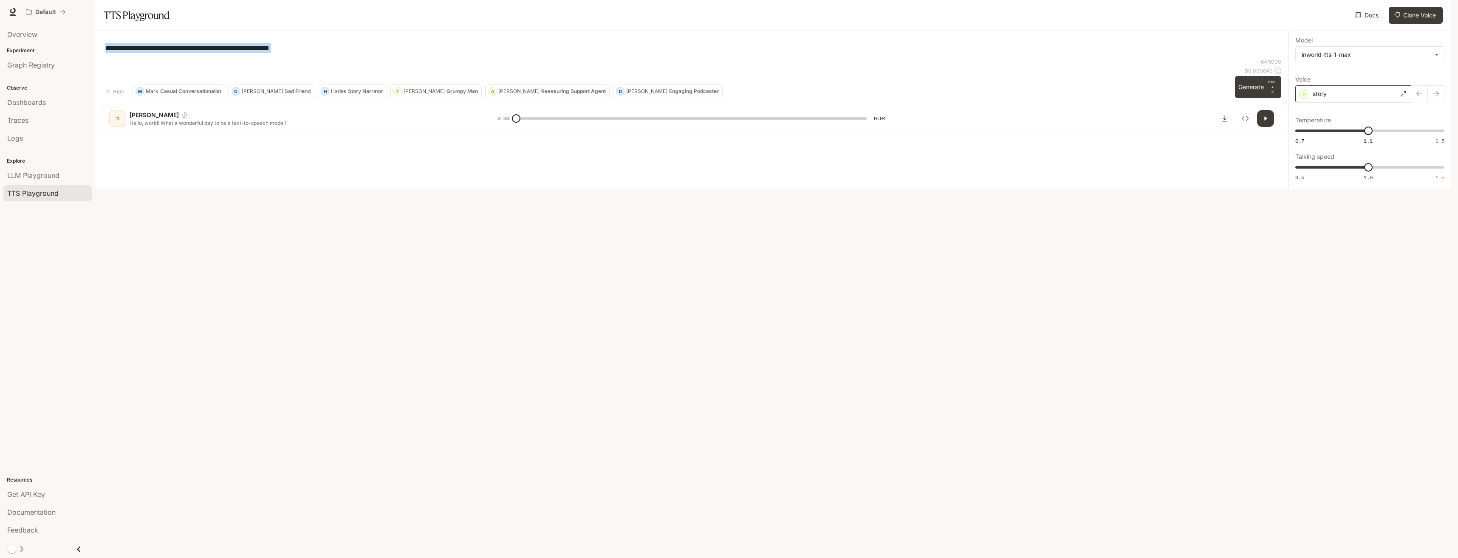
drag, startPoint x: 399, startPoint y: 89, endPoint x: 389, endPoint y: 61, distance: 29.6
click at [392, 58] on div "**********" at bounding box center [692, 48] width 1180 height 20
click at [363, 58] on div "**********" at bounding box center [691, 48] width 1173 height 20
click at [354, 53] on textarea "**********" at bounding box center [691, 48] width 1173 height 10
type textarea "**********"
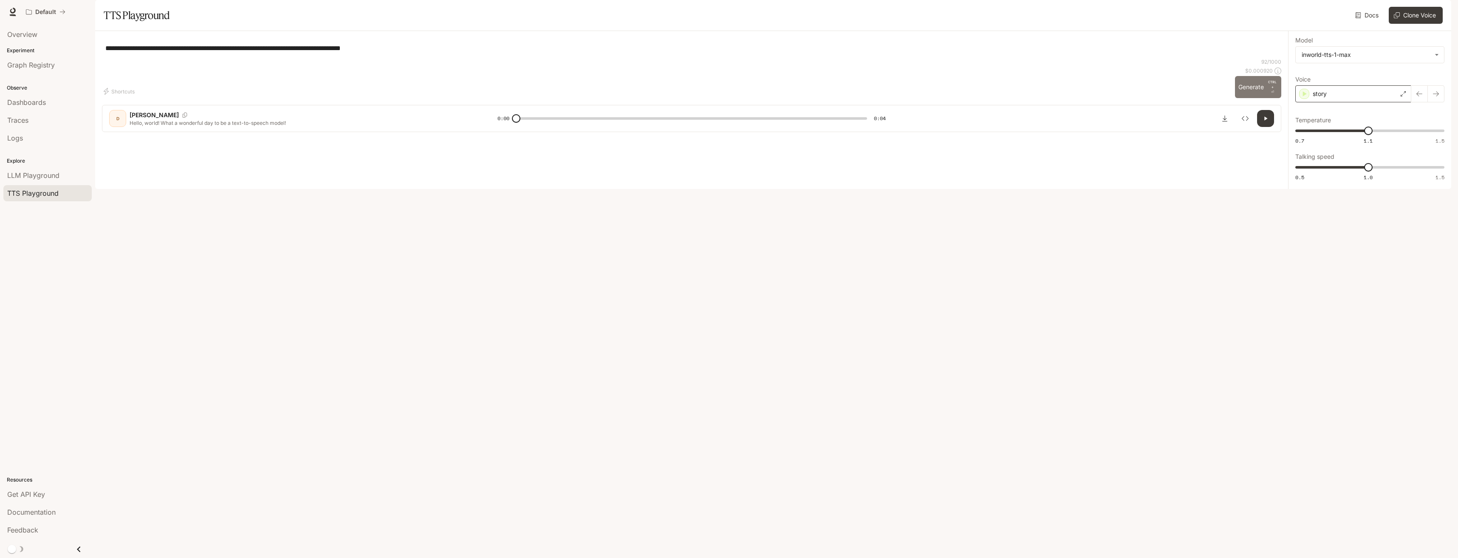
click at [1248, 98] on button "Generate CTRL + ⏎" at bounding box center [1258, 87] width 46 height 22
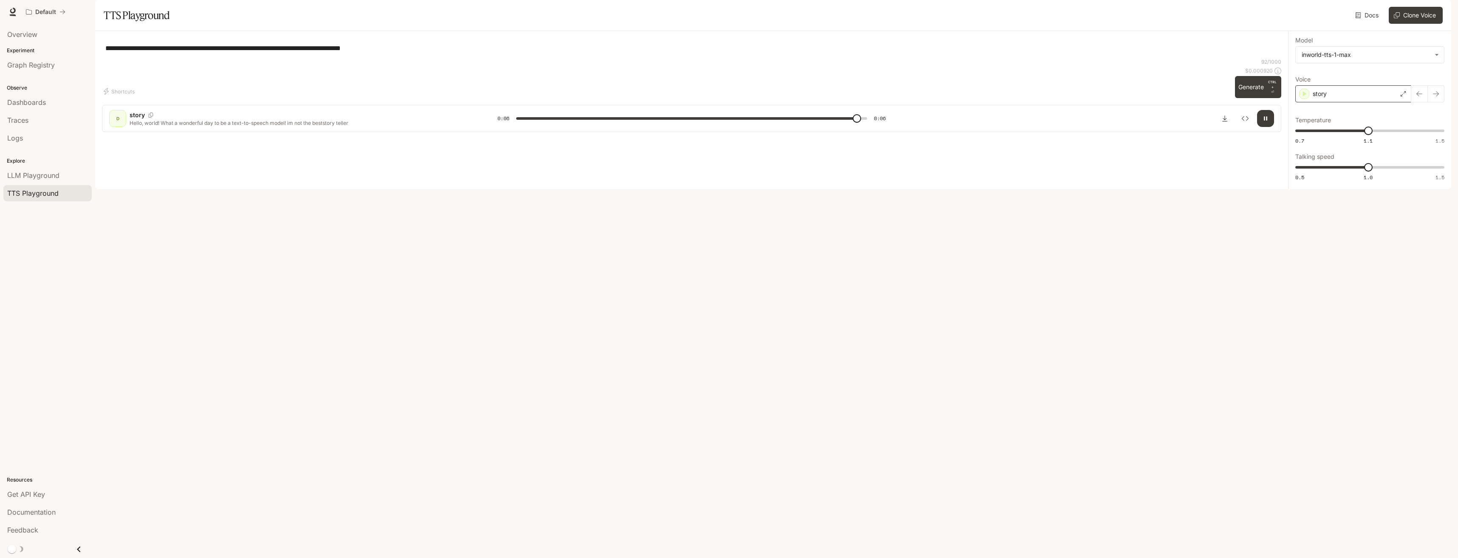
type input "*"
drag, startPoint x: 410, startPoint y: 58, endPoint x: 423, endPoint y: 86, distance: 30.4
click at [407, 65] on div "**********" at bounding box center [691, 85] width 1193 height 108
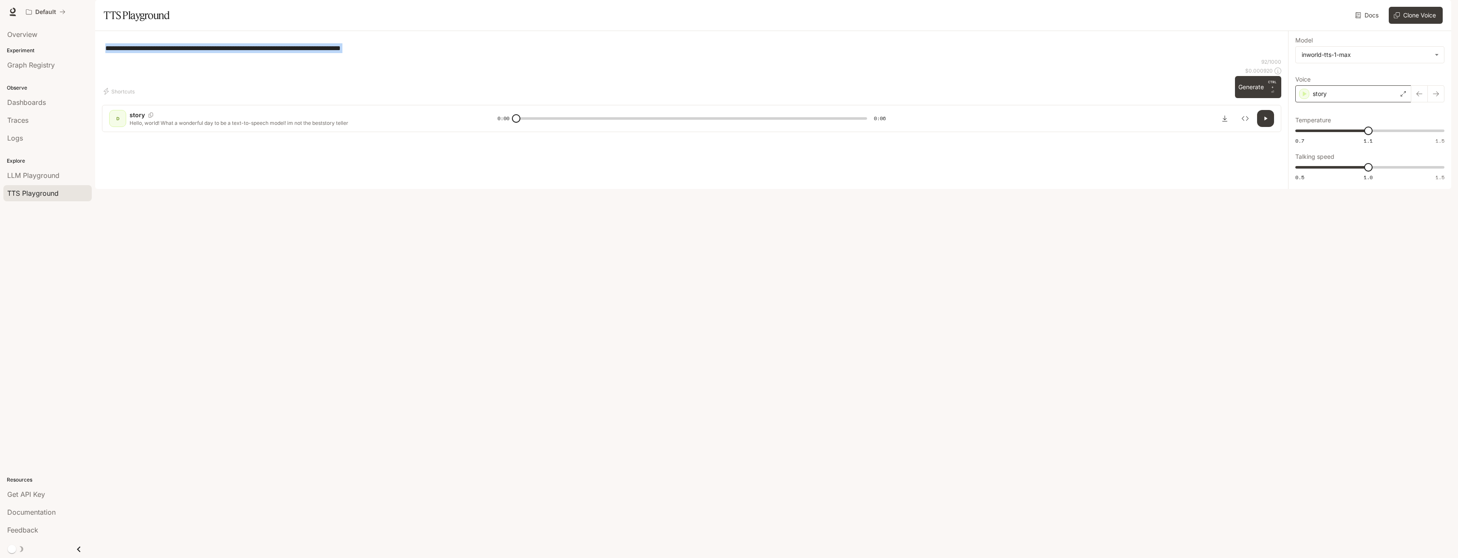
drag, startPoint x: 419, startPoint y: 82, endPoint x: 402, endPoint y: 76, distance: 18.4
click at [403, 58] on div "**********" at bounding box center [692, 48] width 1180 height 20
drag, startPoint x: 410, startPoint y: 76, endPoint x: 77, endPoint y: 71, distance: 332.3
click at [95, 71] on main "**********" at bounding box center [773, 94] width 1356 height 189
